Goal: Task Accomplishment & Management: Manage account settings

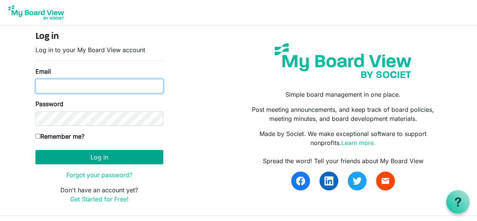
type input "[EMAIL_ADDRESS][DOMAIN_NAME]"
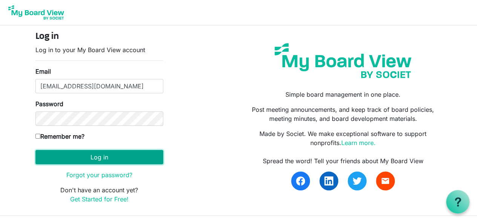
click at [130, 157] on button "Log in" at bounding box center [99, 157] width 128 height 14
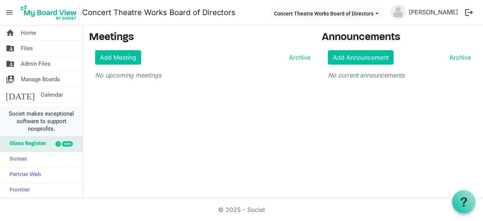
click at [37, 107] on li "Societ makes exceptional software to support nonprofits." at bounding box center [41, 121] width 83 height 30
click at [48, 106] on span "Board Members" at bounding box center [41, 110] width 40 height 15
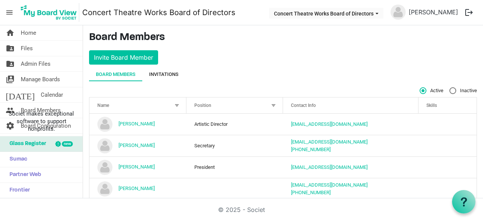
click at [168, 73] on div "Invitations" at bounding box center [163, 75] width 29 height 8
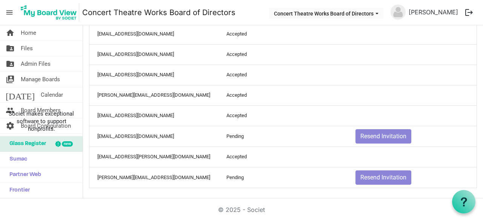
scroll to position [161, 0]
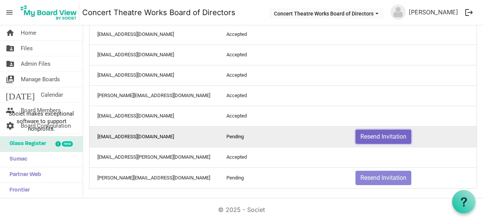
click at [378, 135] on button "Resend Invitation" at bounding box center [383, 136] width 56 height 14
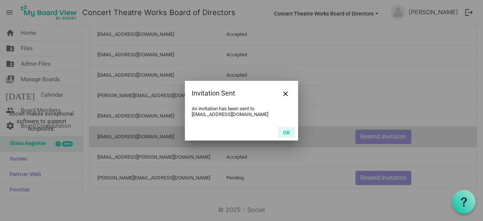
click at [282, 132] on button "OK" at bounding box center [286, 132] width 17 height 11
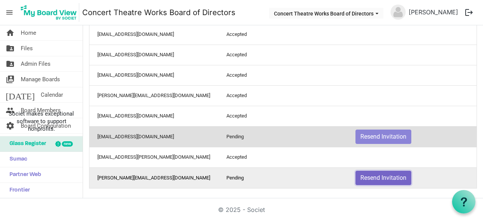
click at [376, 177] on button "Resend Invitation" at bounding box center [383, 177] width 56 height 14
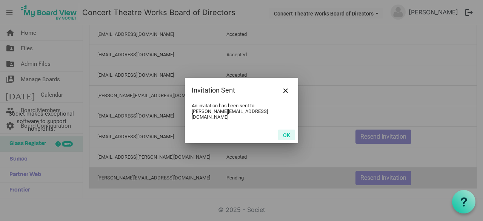
click at [288, 132] on button "OK" at bounding box center [286, 134] width 17 height 11
